Goal: Task Accomplishment & Management: Manage account settings

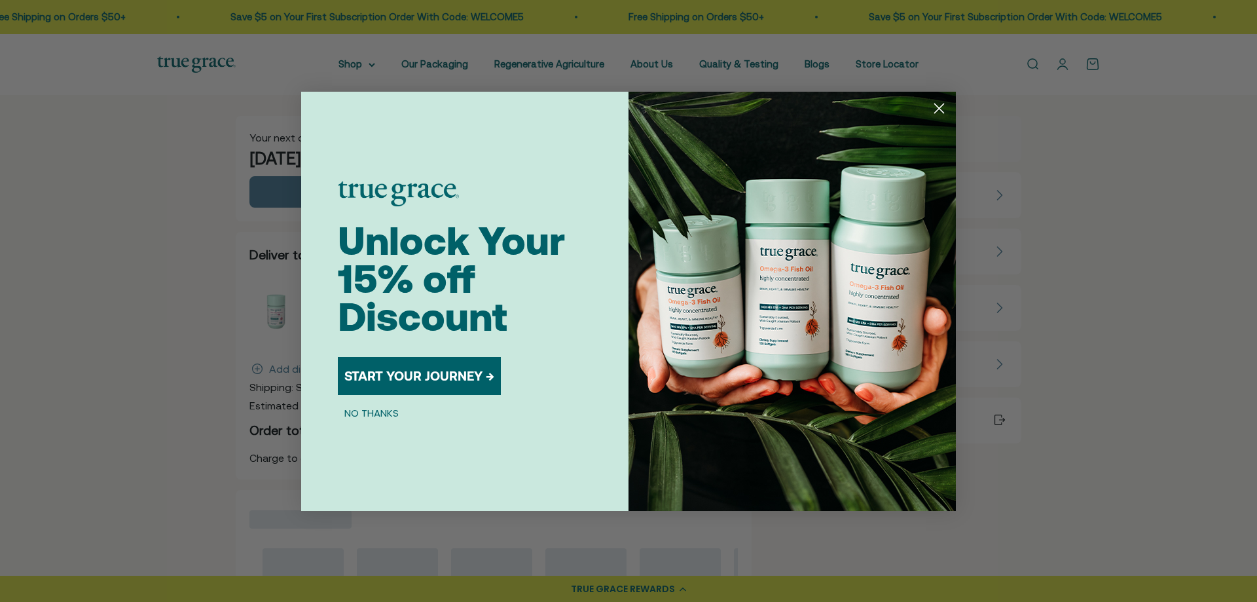
click at [940, 112] on circle "Close dialog" at bounding box center [939, 108] width 22 height 22
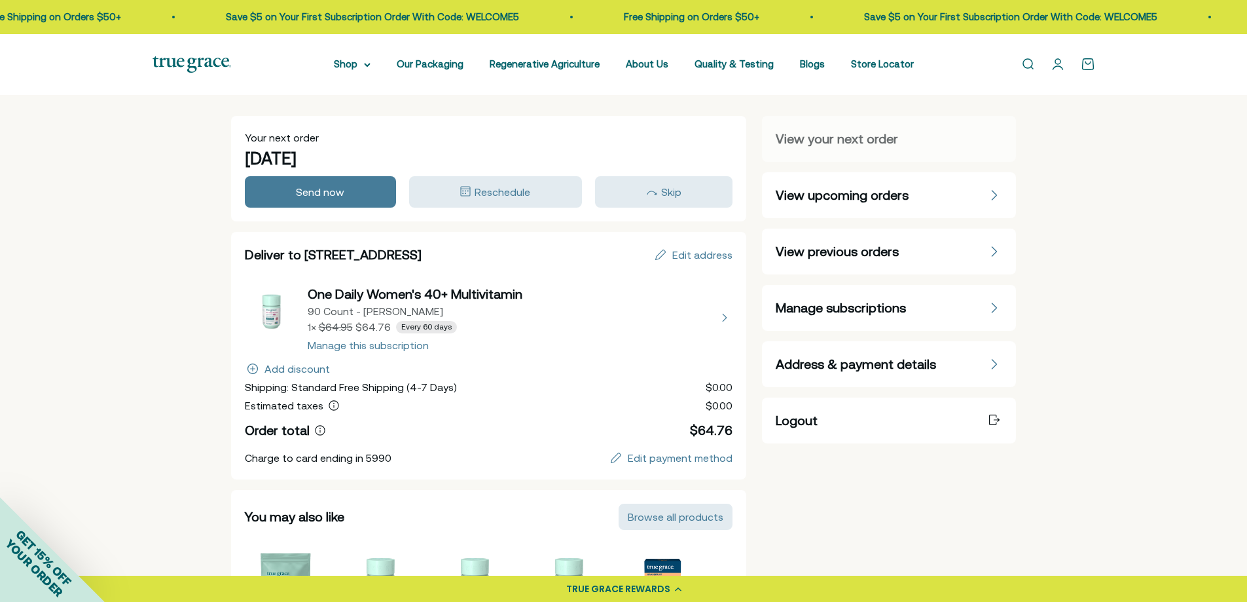
click at [335, 350] on button "view details about One Daily Women's 40+ Multivitamin 90 Count - Refill Pouch 1…" at bounding box center [489, 317] width 488 height 65
select select "90 Day"
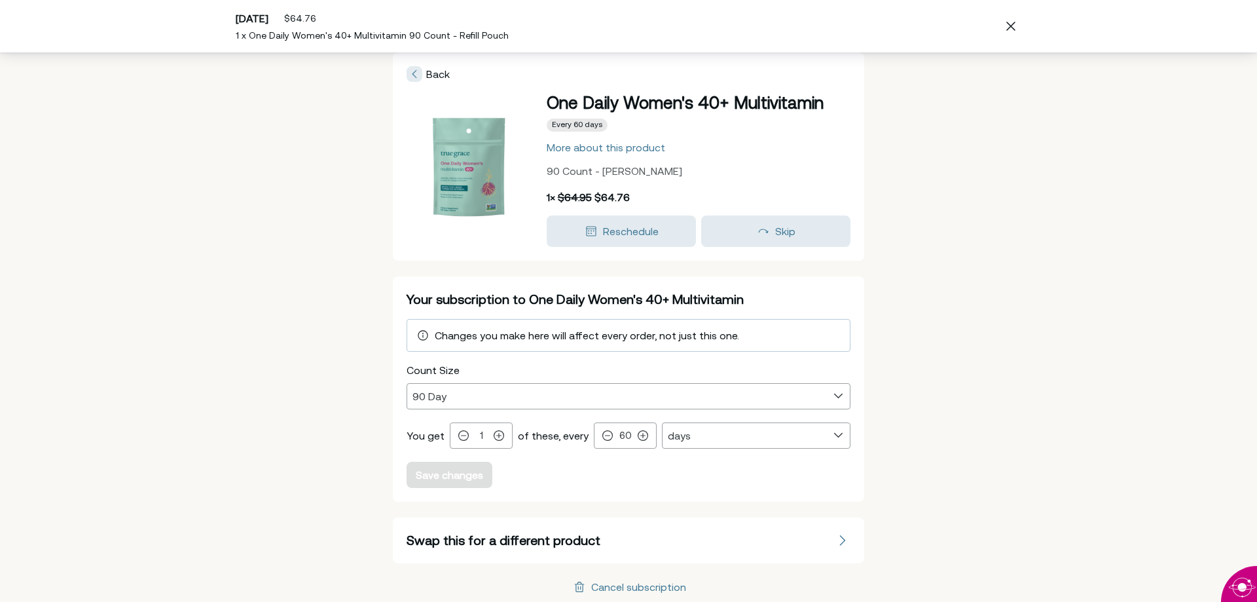
scroll to position [14, 0]
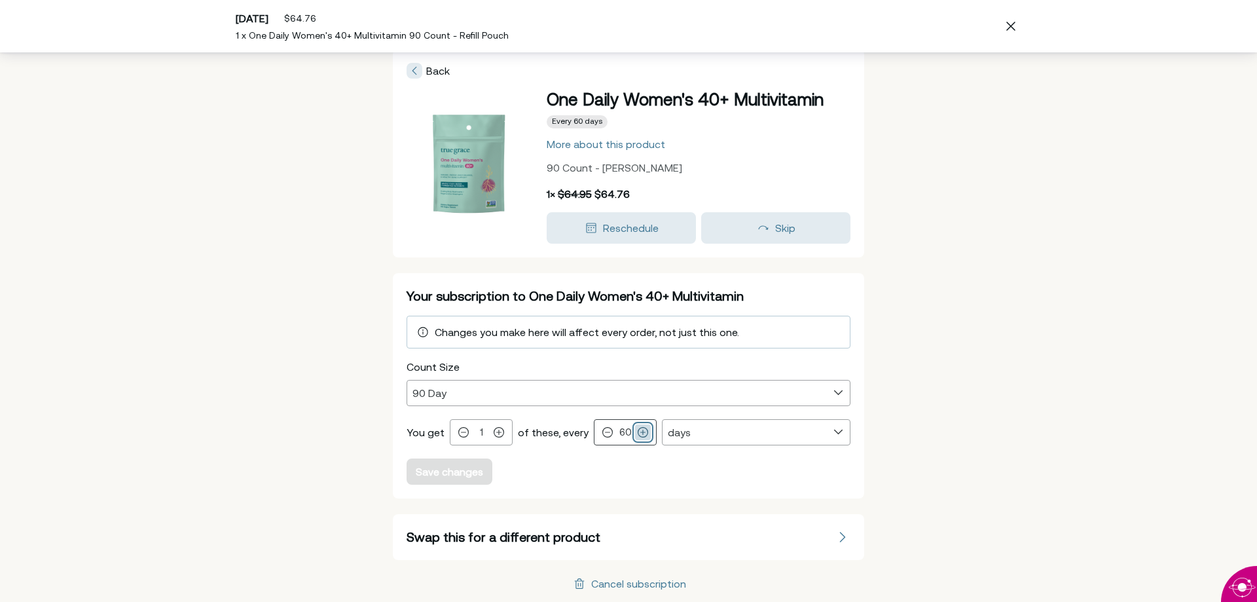
click at [638, 430] on icon at bounding box center [643, 433] width 10 height 10
click at [638, 431] on icon at bounding box center [643, 432] width 10 height 10
click at [638, 431] on icon at bounding box center [643, 433] width 10 height 10
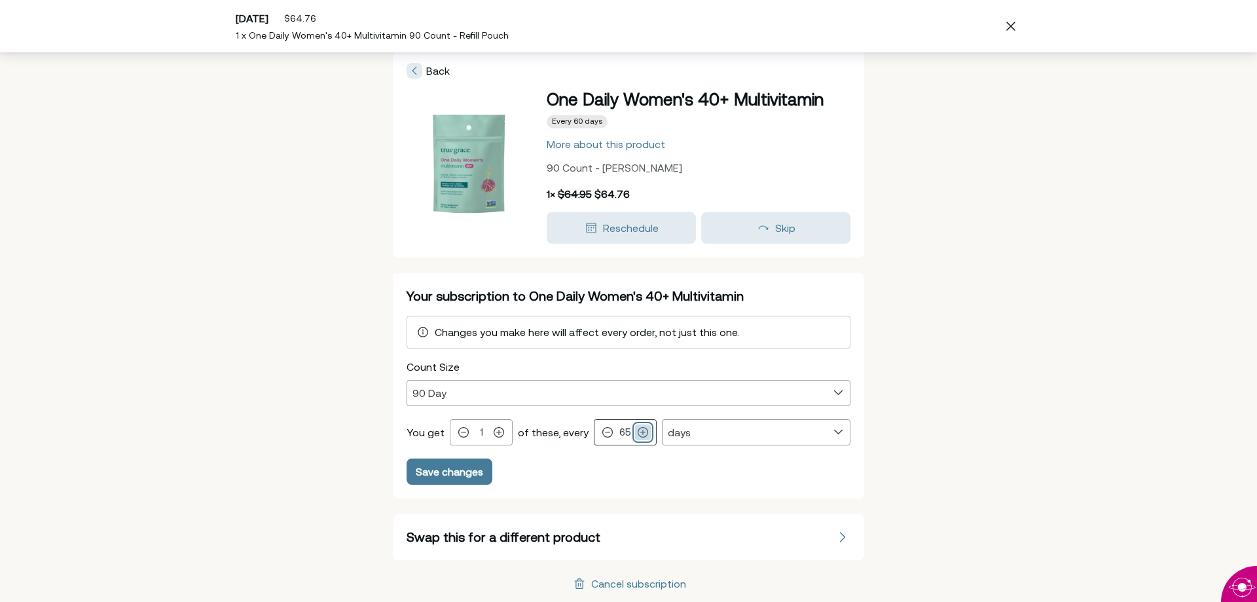
click at [638, 431] on icon at bounding box center [643, 432] width 10 height 10
click at [638, 430] on icon at bounding box center [643, 432] width 10 height 10
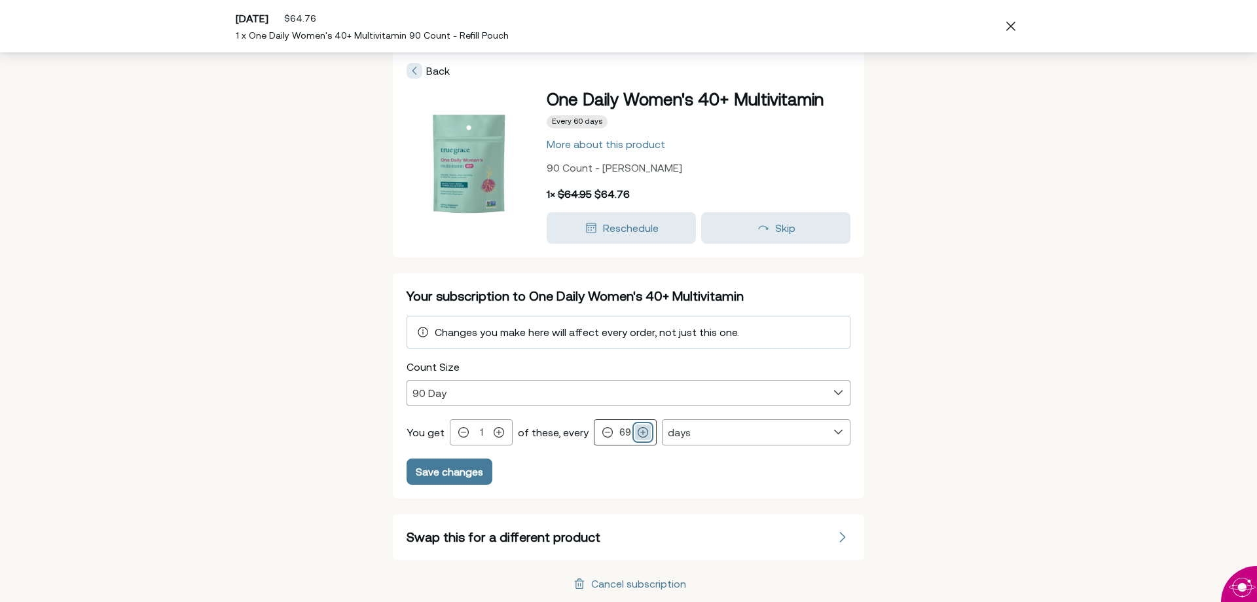
type input "70"
click at [588, 229] on icon "button" at bounding box center [591, 228] width 10 height 10
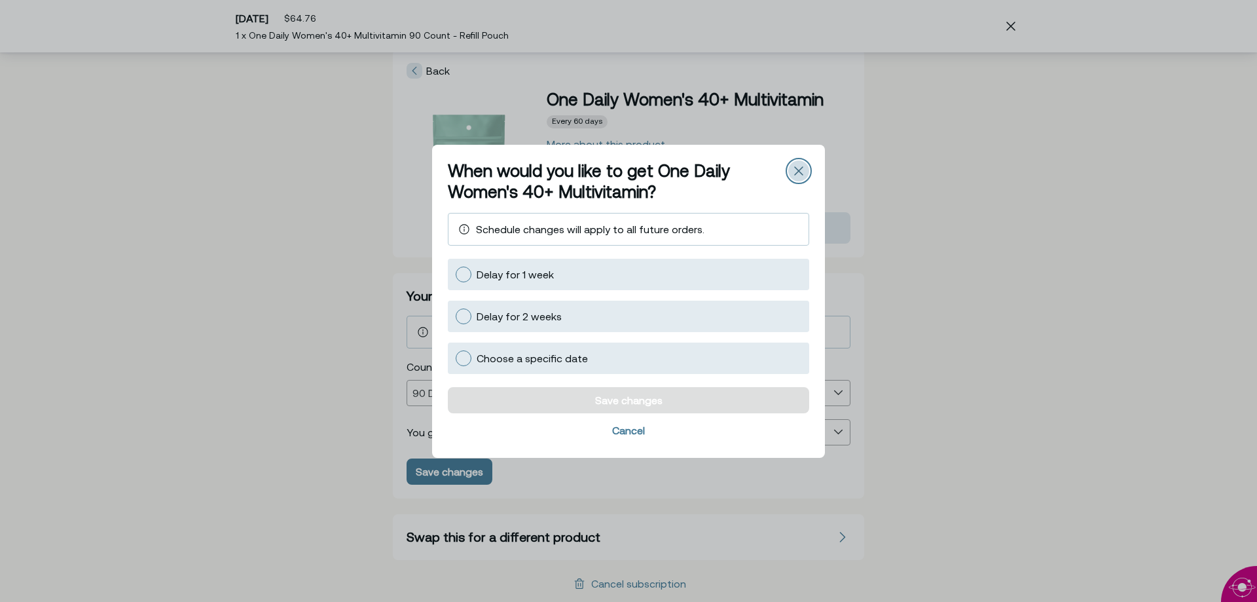
click at [803, 166] on div "Close" at bounding box center [798, 170] width 21 height 21
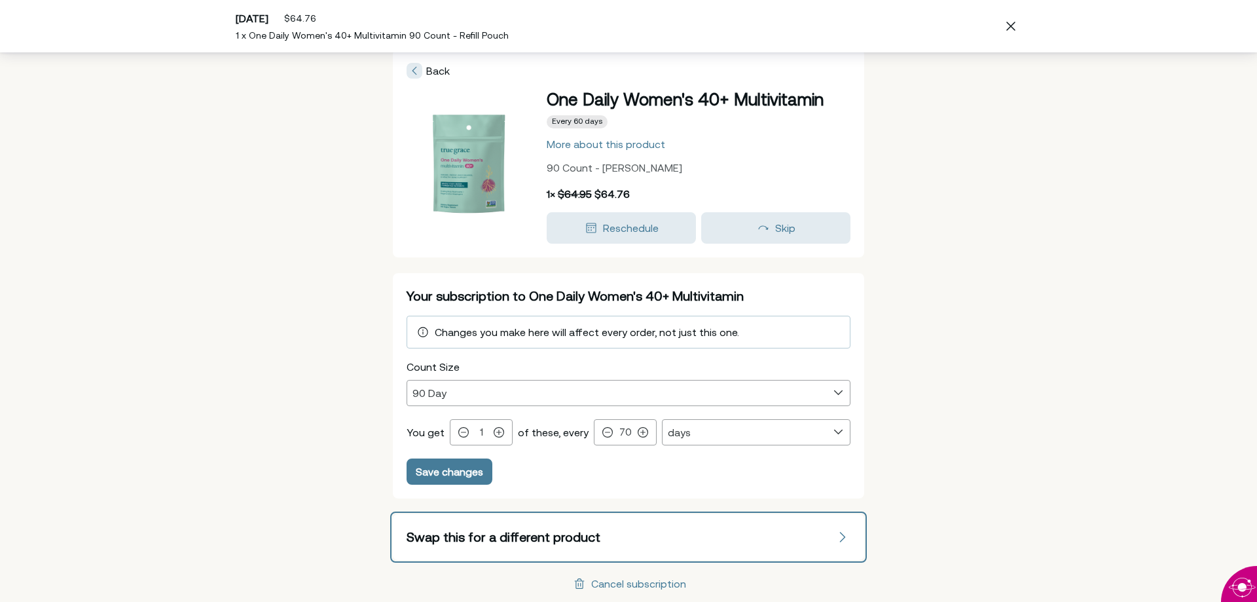
click at [521, 532] on button "Swap this for a different product" at bounding box center [628, 537] width 471 height 46
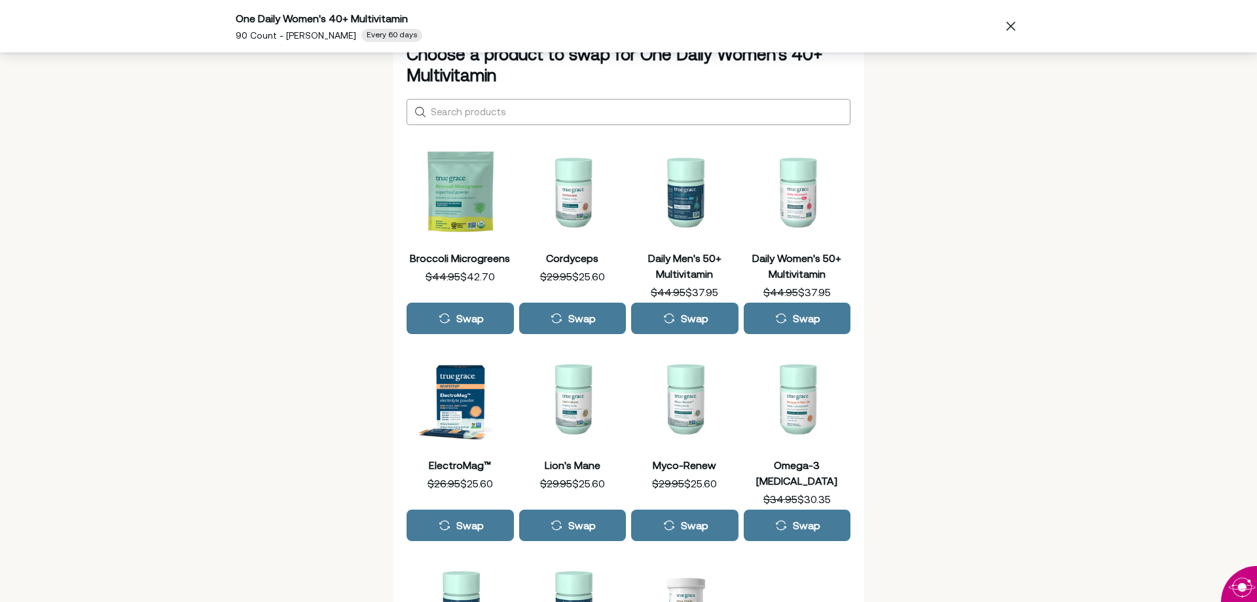
scroll to position [253, 0]
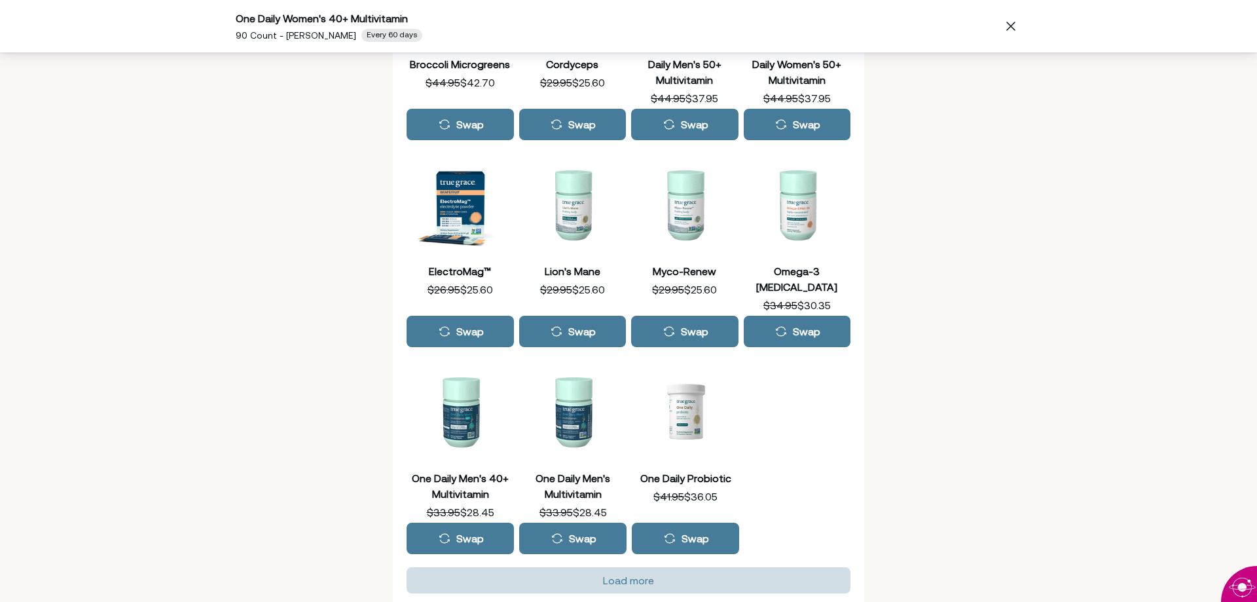
click at [619, 575] on div "Load more" at bounding box center [628, 580] width 51 height 10
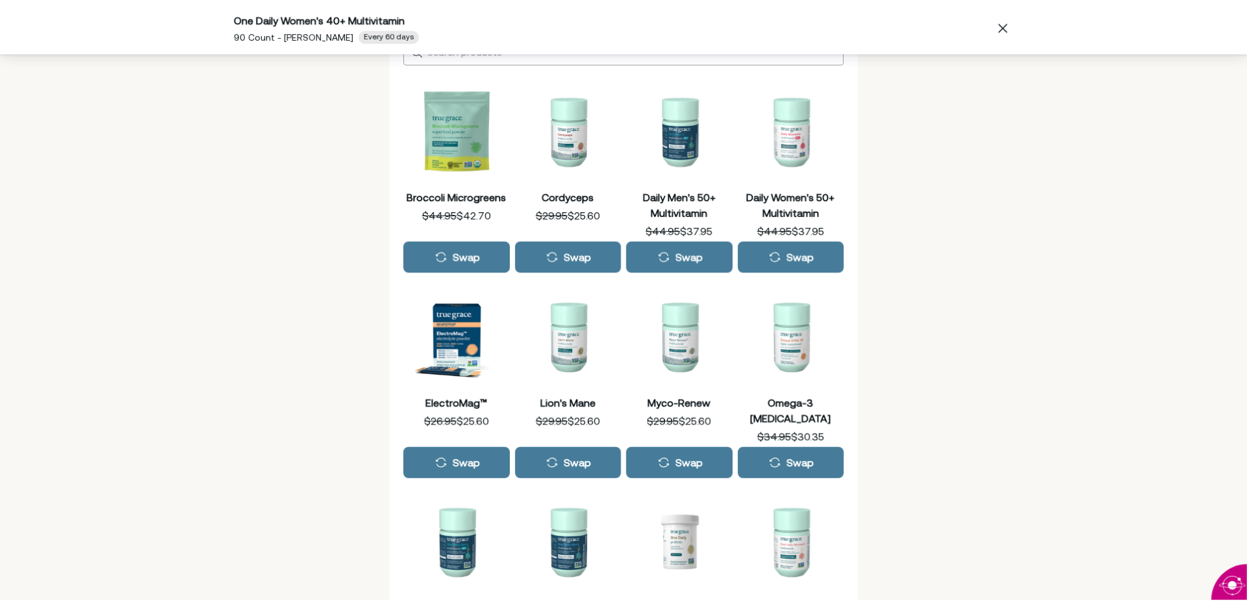
scroll to position [0, 0]
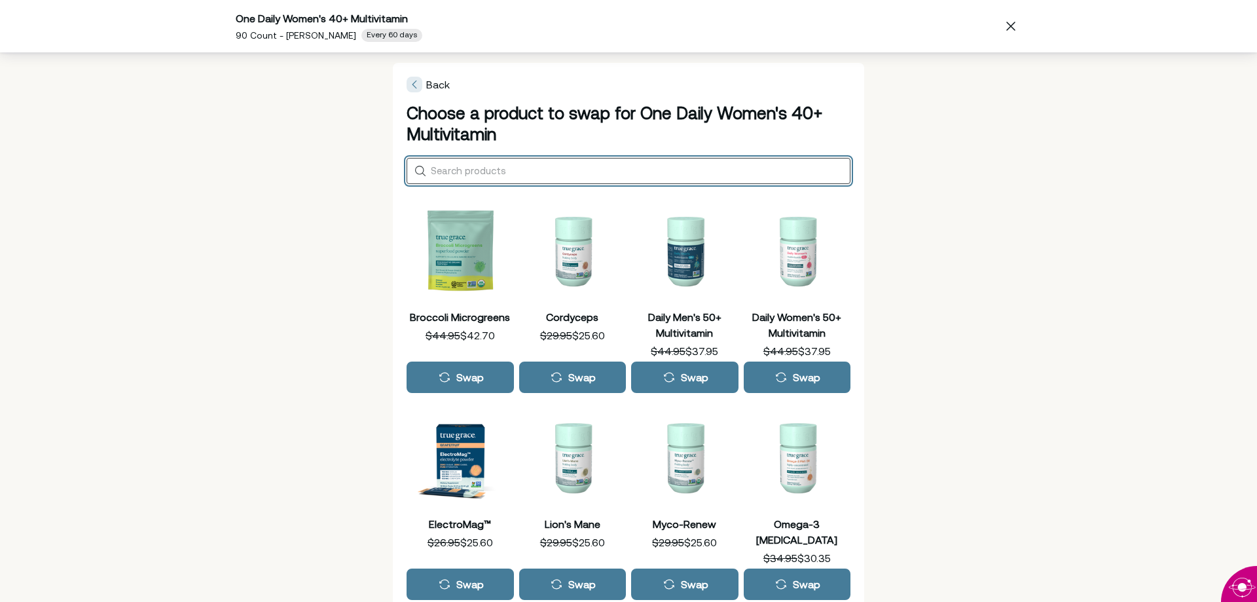
click at [534, 172] on input "Search products" at bounding box center [638, 170] width 414 height 11
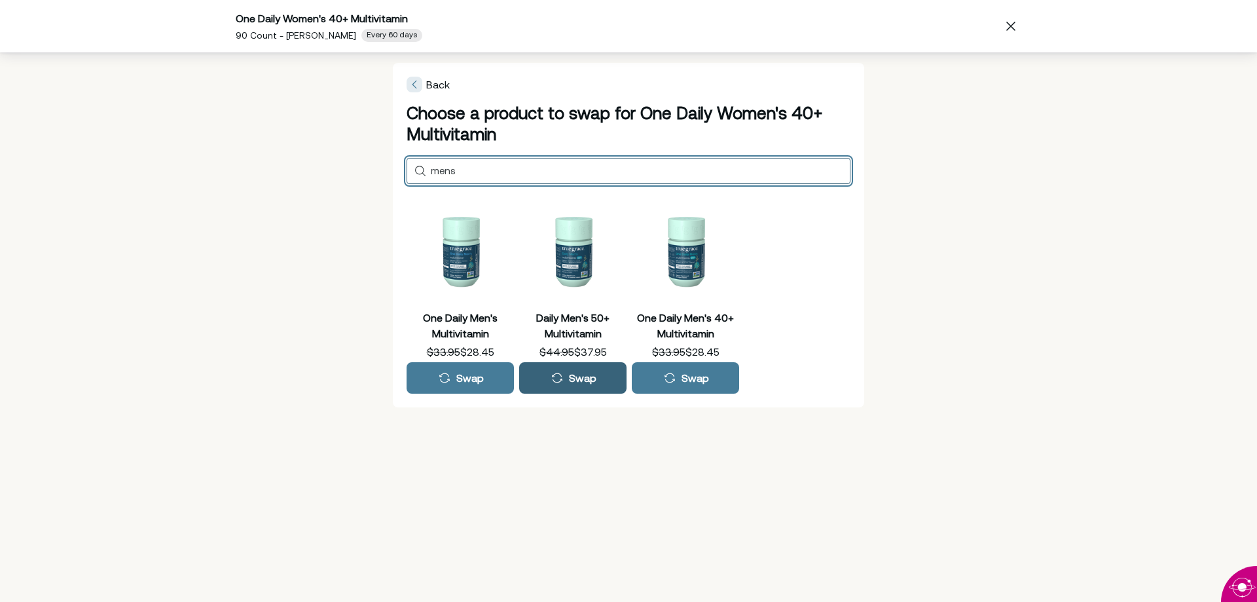
type input "mens"
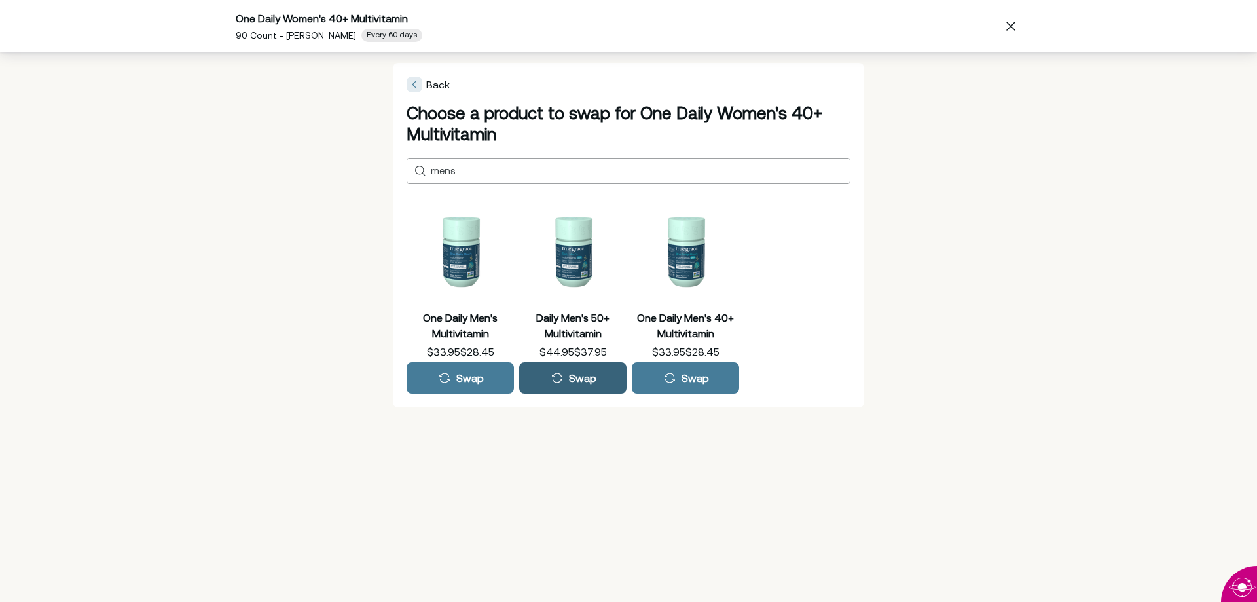
click at [583, 379] on div "Swap" at bounding box center [582, 378] width 27 height 10
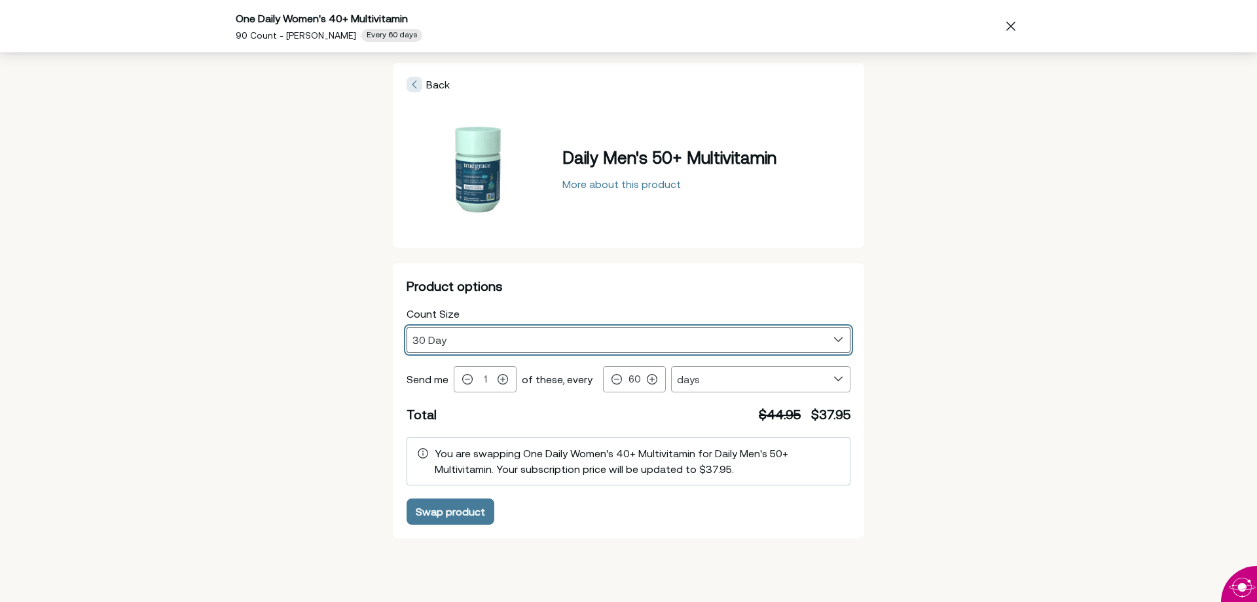
click at [553, 345] on select "30 Day 60 Day" at bounding box center [628, 339] width 443 height 25
select select "60 Day"
click at [407, 327] on select "30 Day 60 Day" at bounding box center [628, 339] width 443 height 25
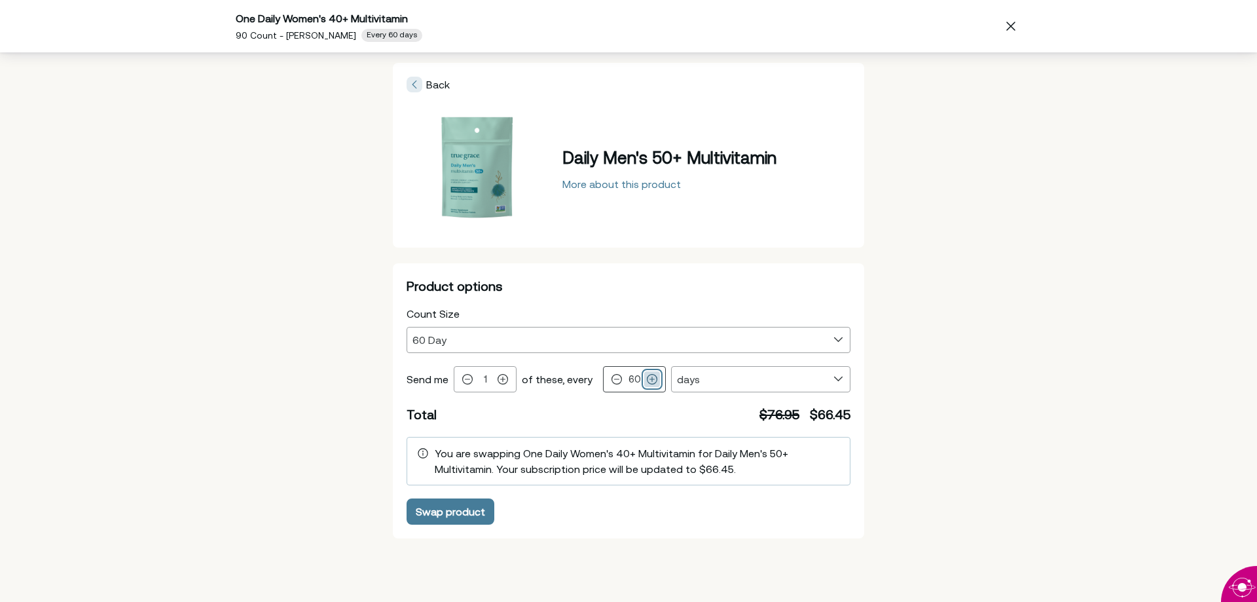
click at [650, 377] on icon "Product options" at bounding box center [652, 379] width 10 height 10
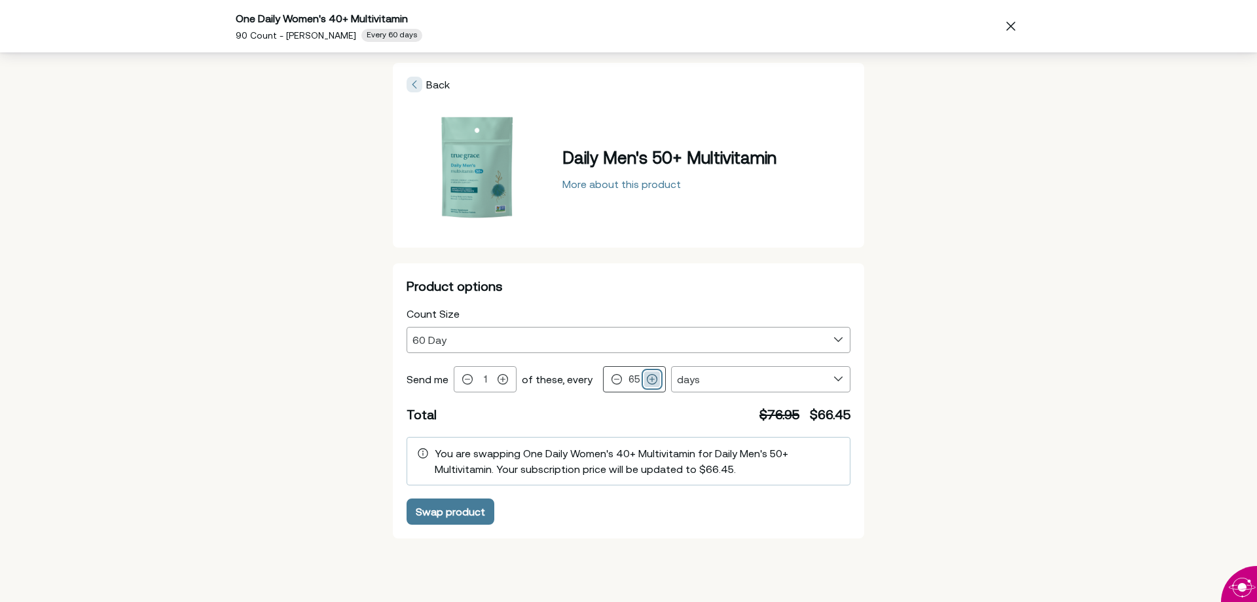
click at [650, 377] on icon "Product options" at bounding box center [652, 379] width 10 height 10
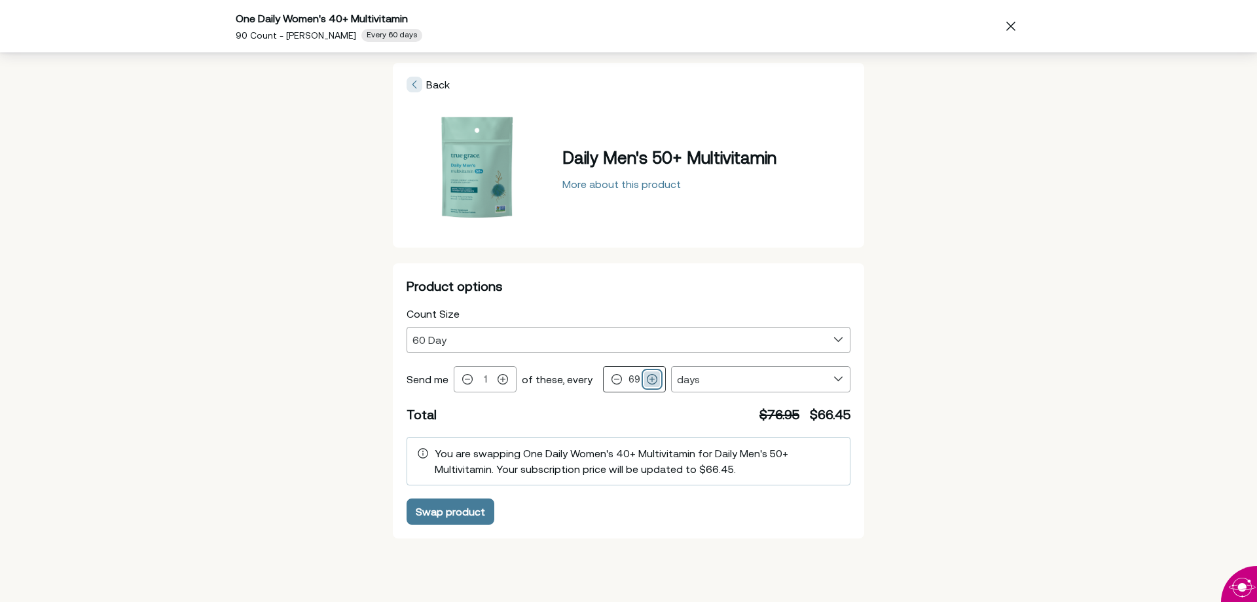
type input "70"
click at [646, 411] on div "Total $76.95 $66.45" at bounding box center [629, 414] width 444 height 18
click at [436, 506] on div "Swap product" at bounding box center [450, 511] width 69 height 10
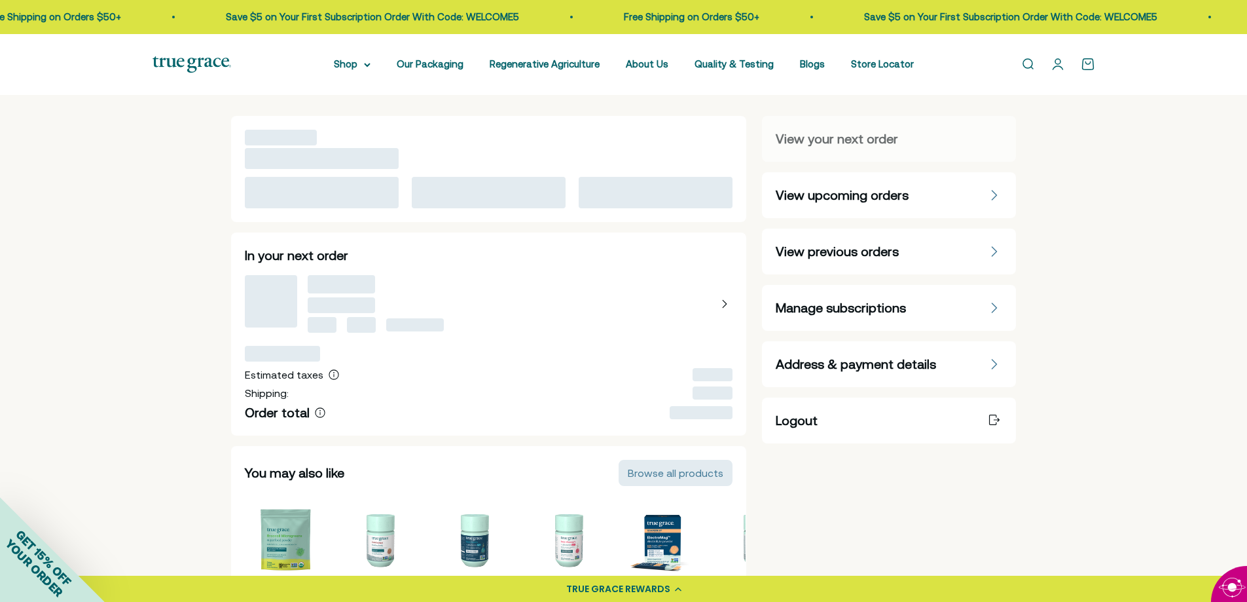
select select "60 Day"
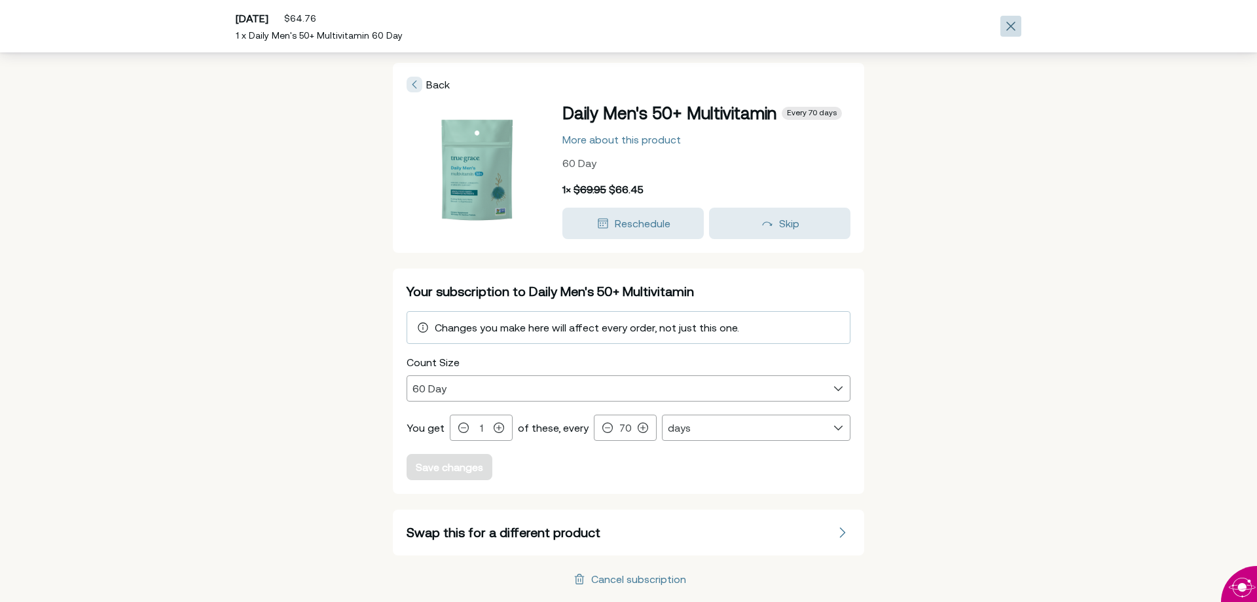
click at [1012, 27] on icon "Close" at bounding box center [1011, 26] width 8 height 8
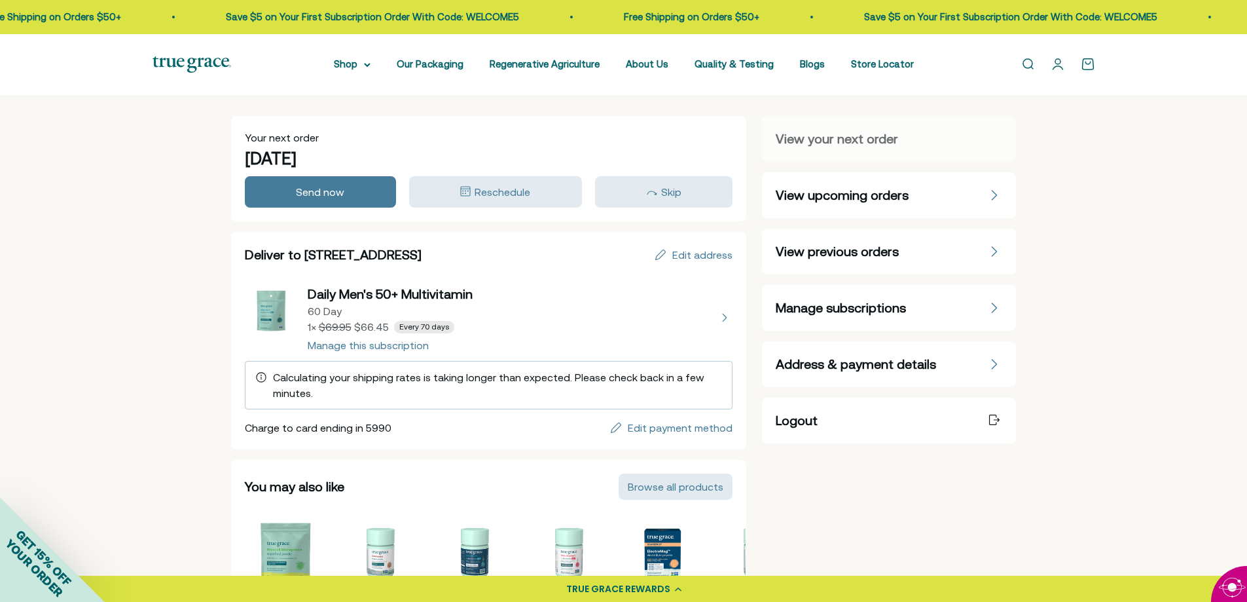
click at [338, 346] on button "view details about Daily Men's 50+ Multivitamin 60 Day 1 × $66.45 Every 70 days" at bounding box center [489, 317] width 488 height 65
select select "60 Day"
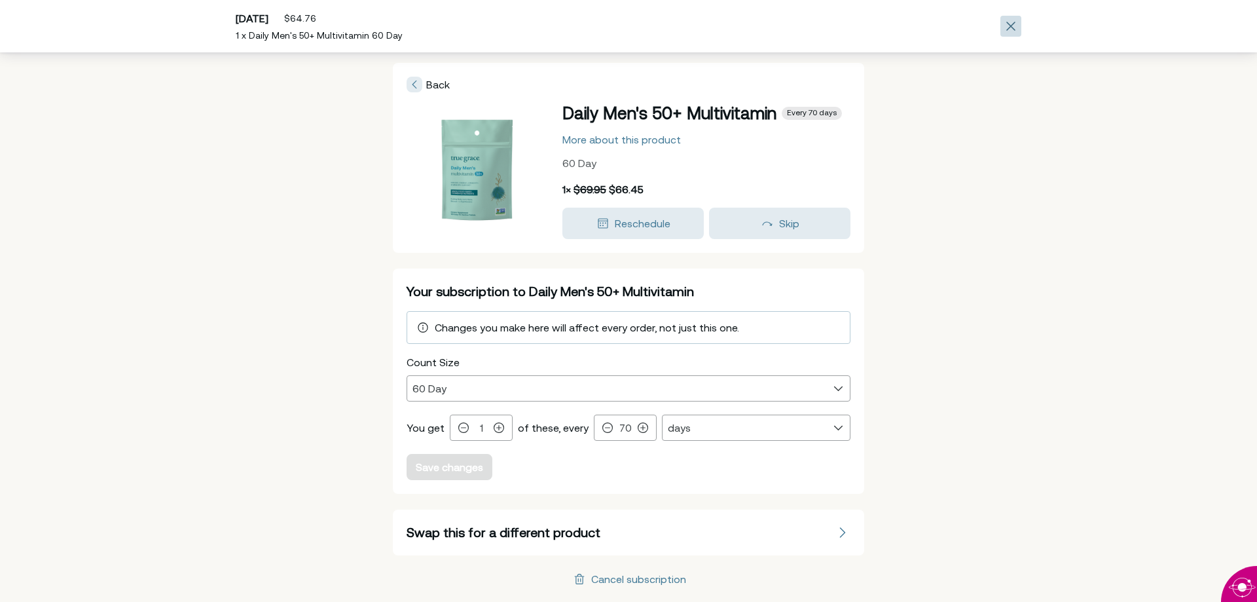
click at [1006, 22] on icon "Close" at bounding box center [1010, 26] width 9 height 9
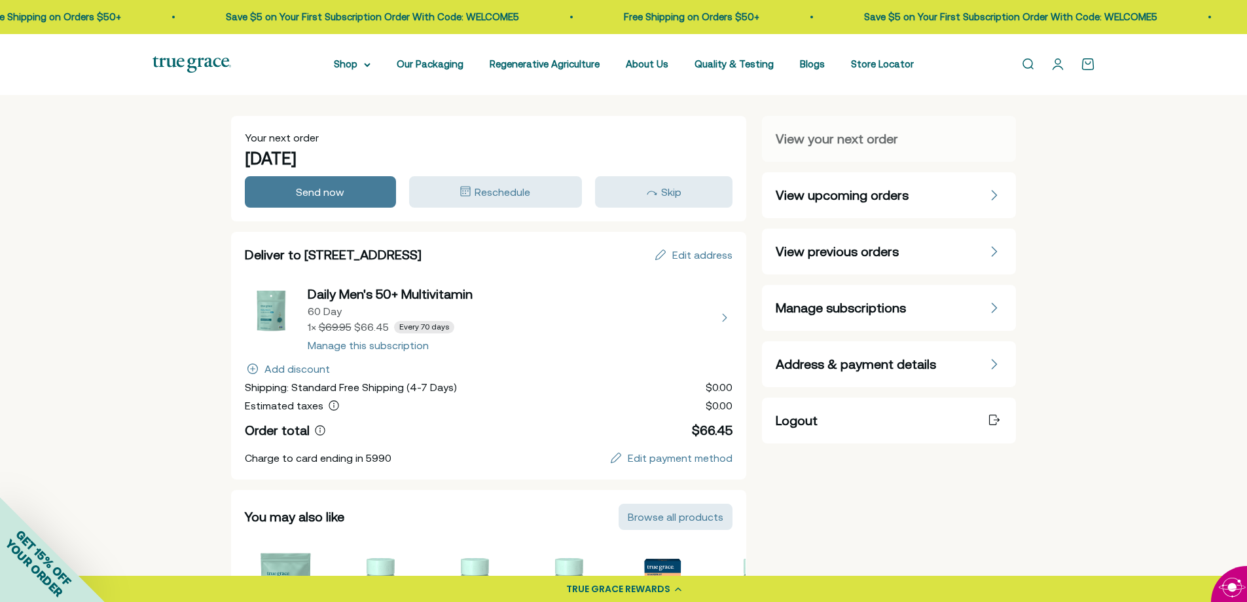
click at [1058, 65] on link "Open account page" at bounding box center [1058, 64] width 14 height 14
